Goal: Check status: Check status

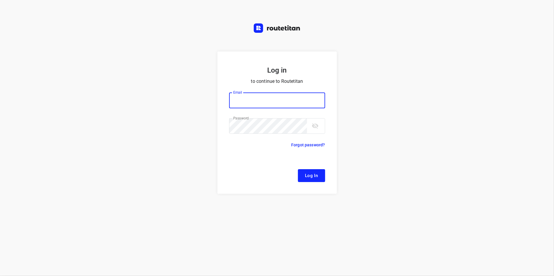
type input "[EMAIL_ADDRESS][DOMAIN_NAME]"
click at [306, 172] on span "Log In" at bounding box center [311, 176] width 13 height 8
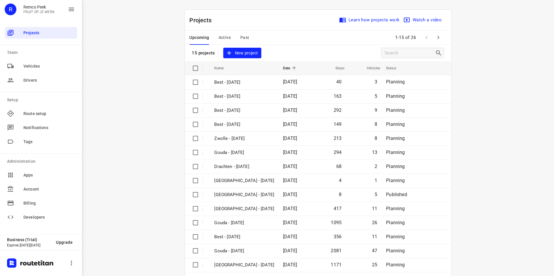
click at [240, 34] on button "Past" at bounding box center [244, 38] width 9 height 14
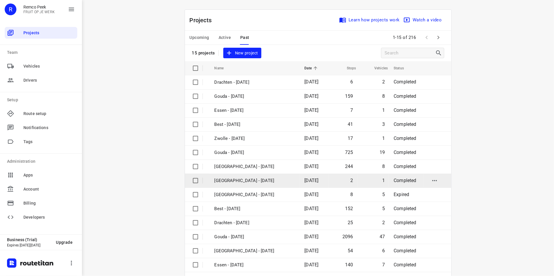
scroll to position [20, 0]
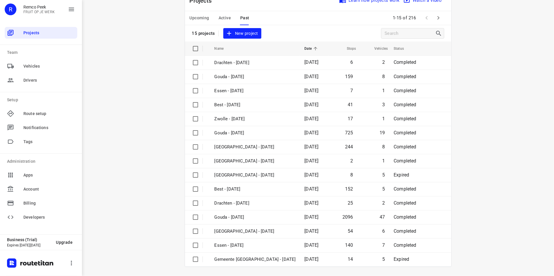
click at [436, 18] on icon "button" at bounding box center [438, 17] width 7 height 7
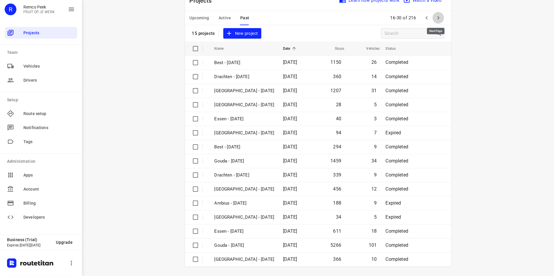
click at [437, 16] on icon "button" at bounding box center [438, 17] width 7 height 7
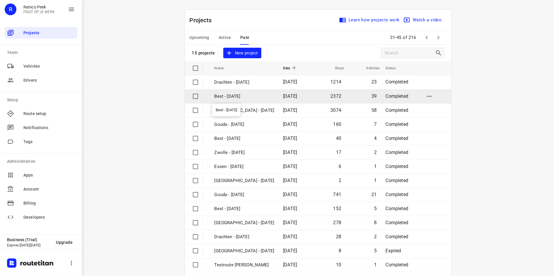
click at [252, 97] on p "Best - [DATE]" at bounding box center [245, 96] width 60 height 7
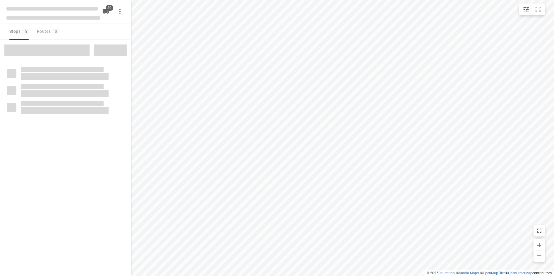
checkbox input "true"
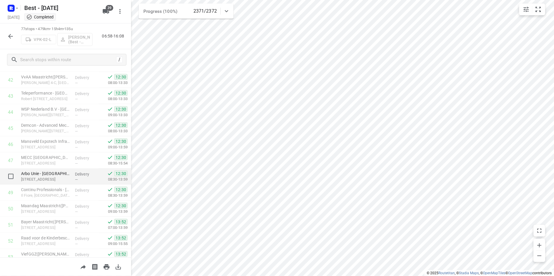
scroll to position [659, 0]
